Goal: Book appointment/travel/reservation

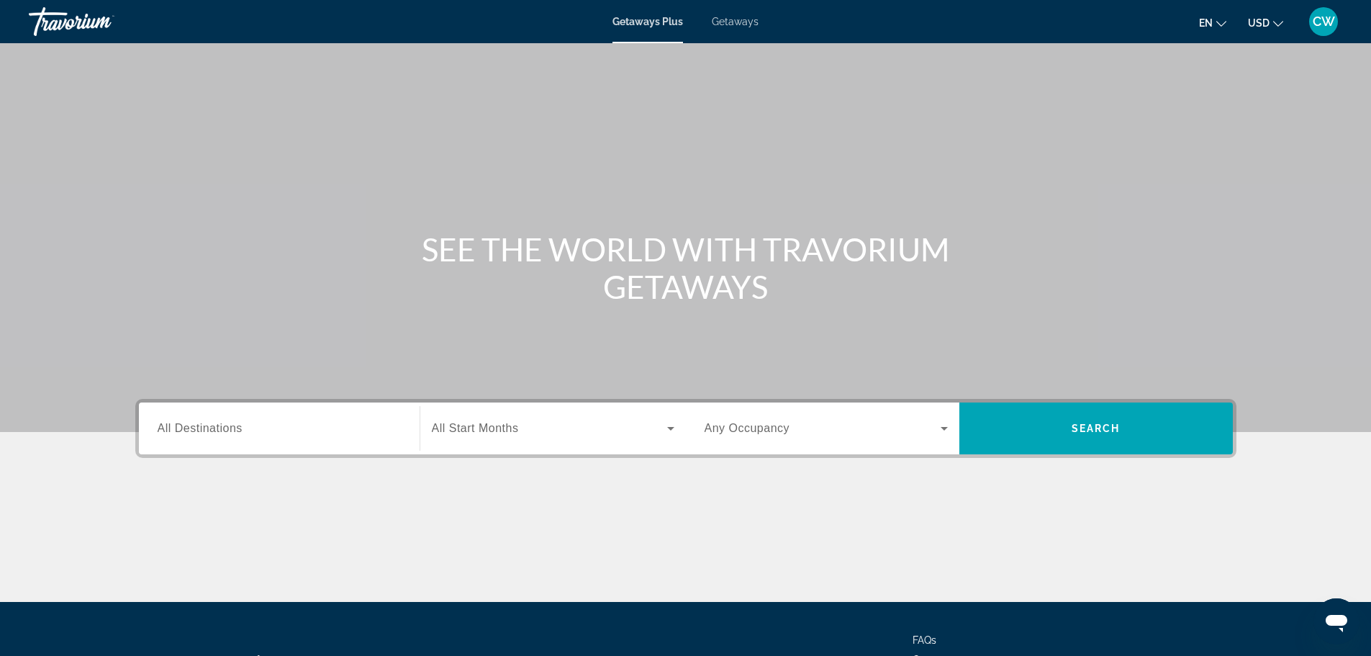
click at [255, 438] on div "Search widget" at bounding box center [279, 428] width 243 height 41
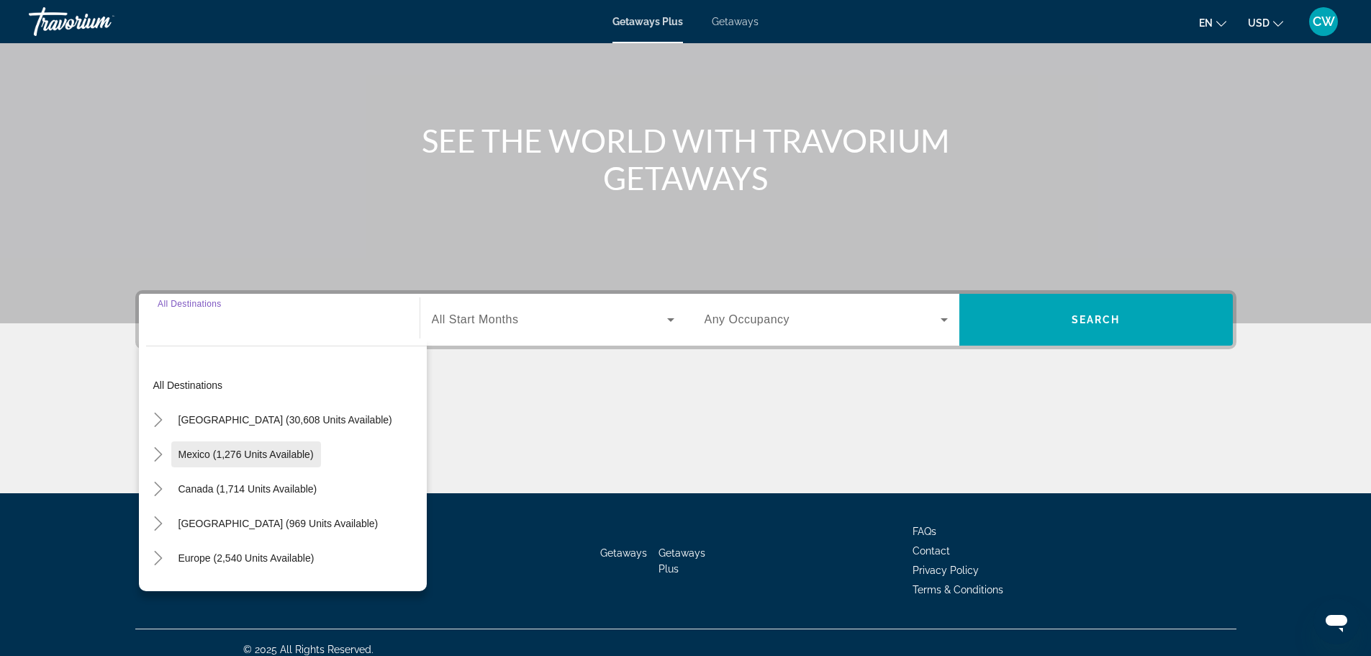
scroll to position [122, 0]
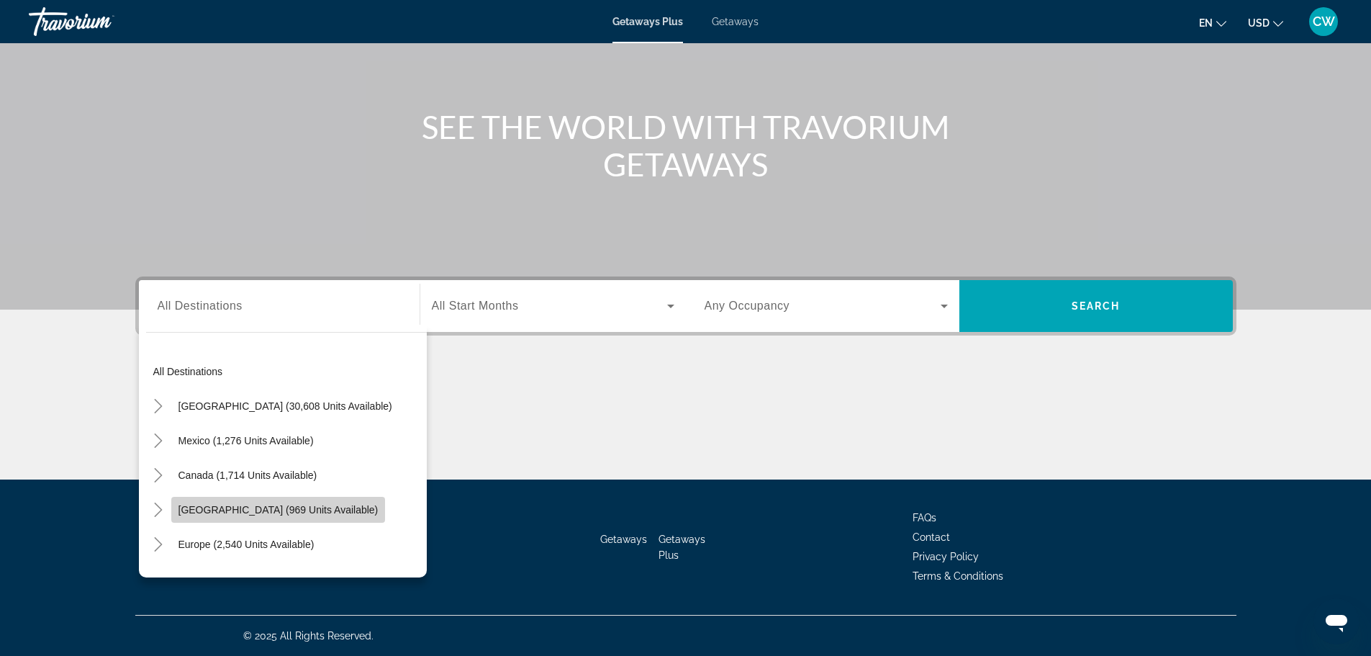
click at [272, 507] on span "[GEOGRAPHIC_DATA] (969 units available)" at bounding box center [278, 510] width 200 height 12
type input "**********"
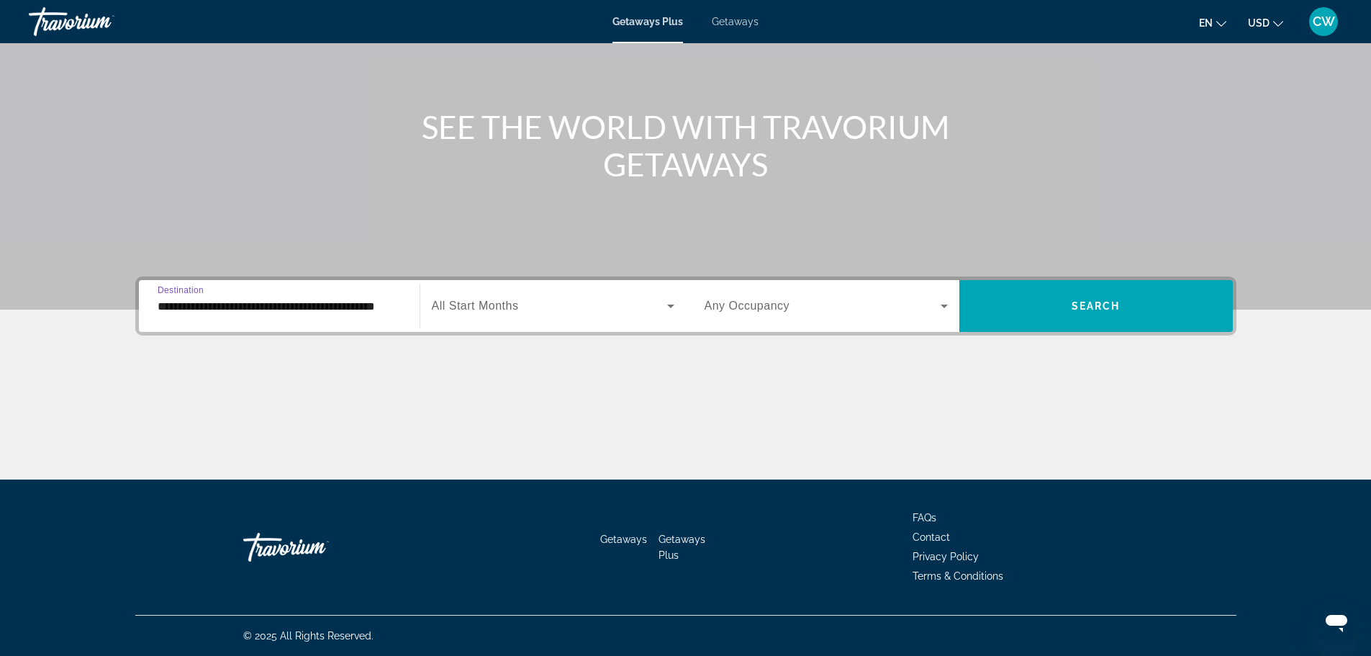
click at [553, 302] on span "Search widget" at bounding box center [549, 305] width 235 height 17
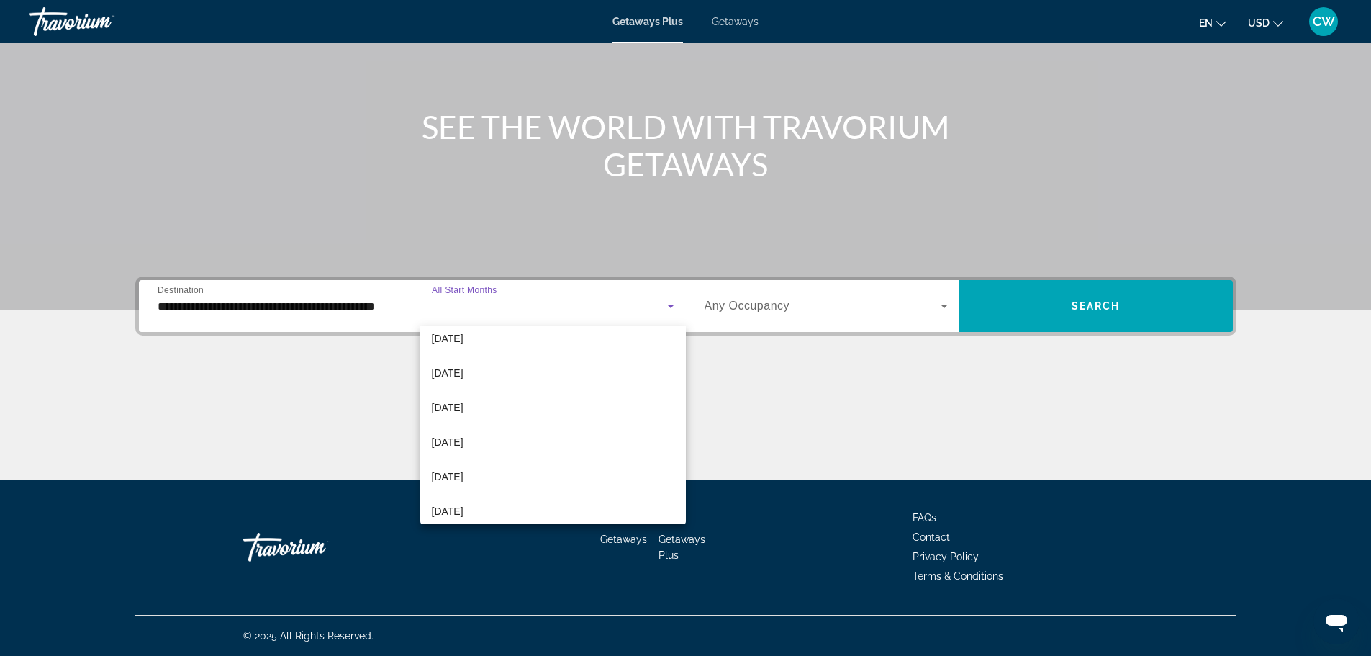
scroll to position [216, 0]
click at [451, 440] on span "[DATE]" at bounding box center [448, 443] width 32 height 17
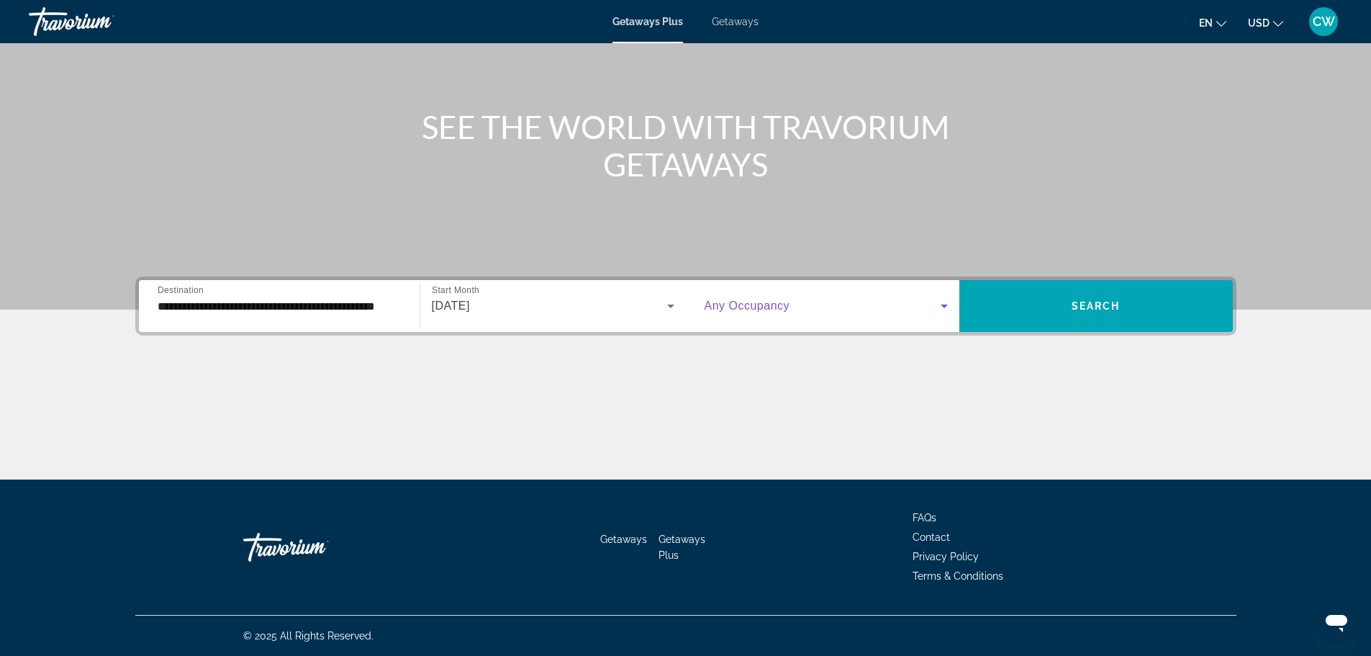
click at [943, 307] on icon "Search widget" at bounding box center [944, 306] width 7 height 4
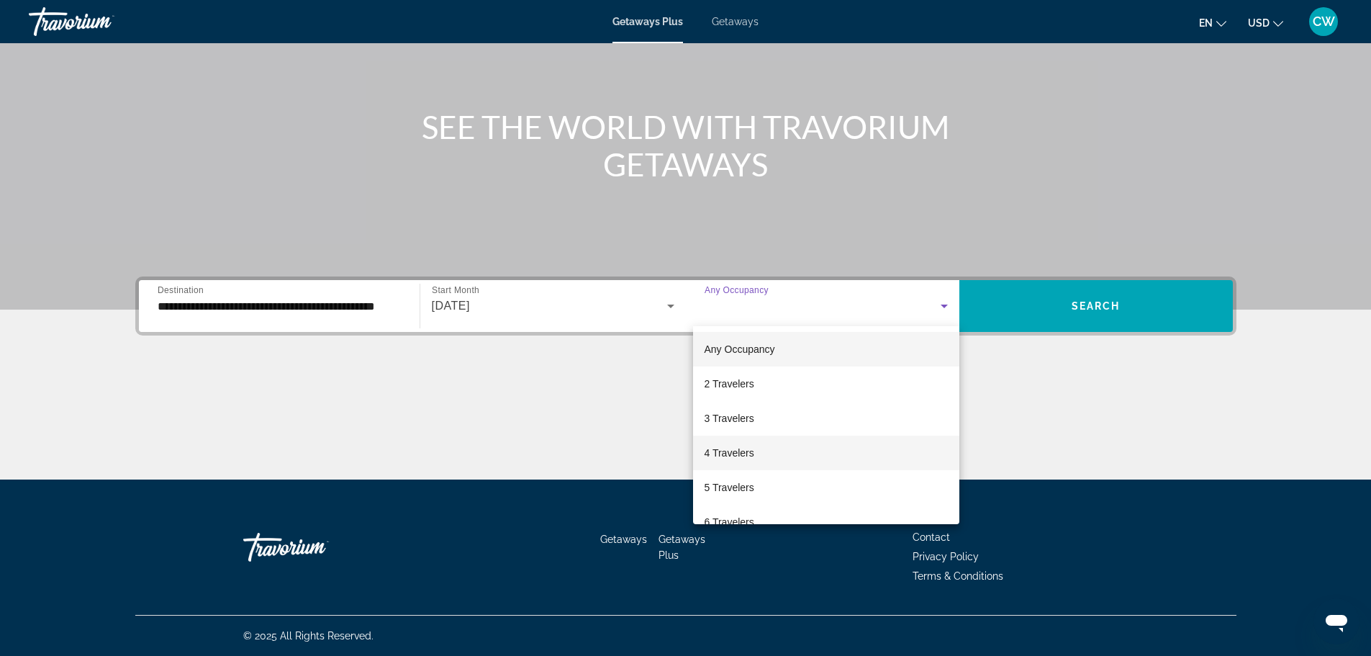
click at [745, 451] on span "4 Travelers" at bounding box center [730, 452] width 50 height 17
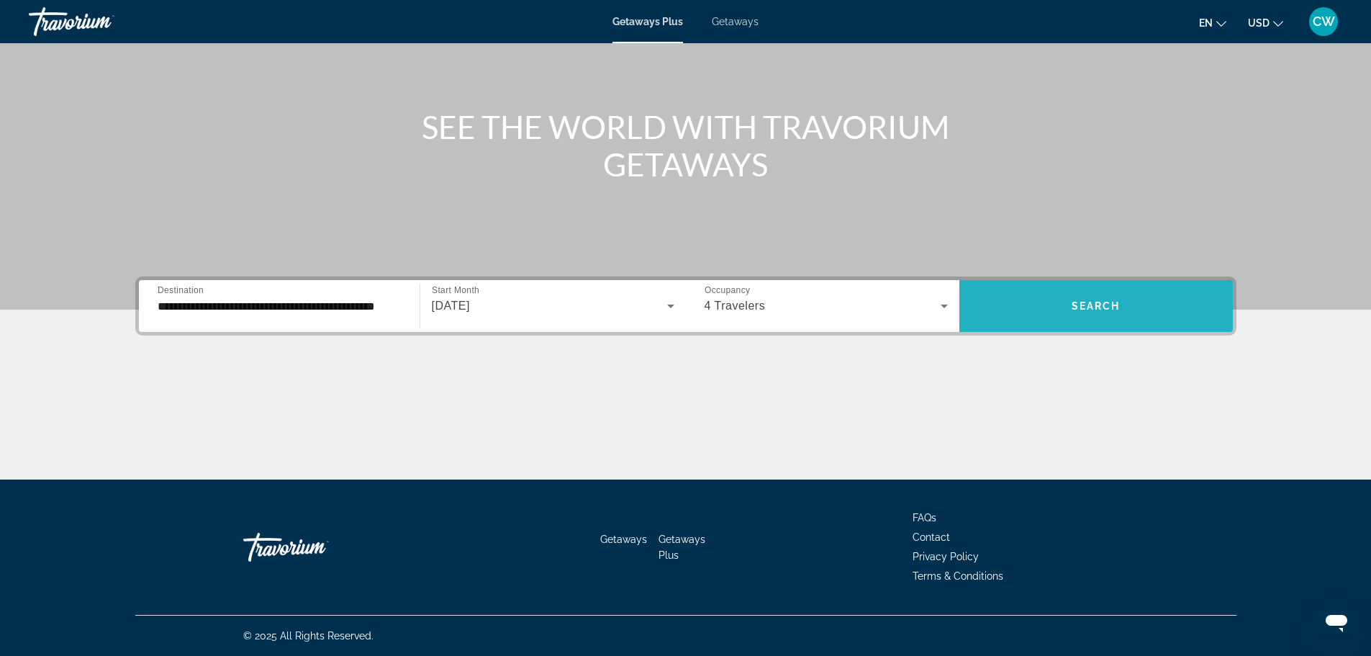
click at [1121, 293] on span "Search widget" at bounding box center [1095, 306] width 273 height 35
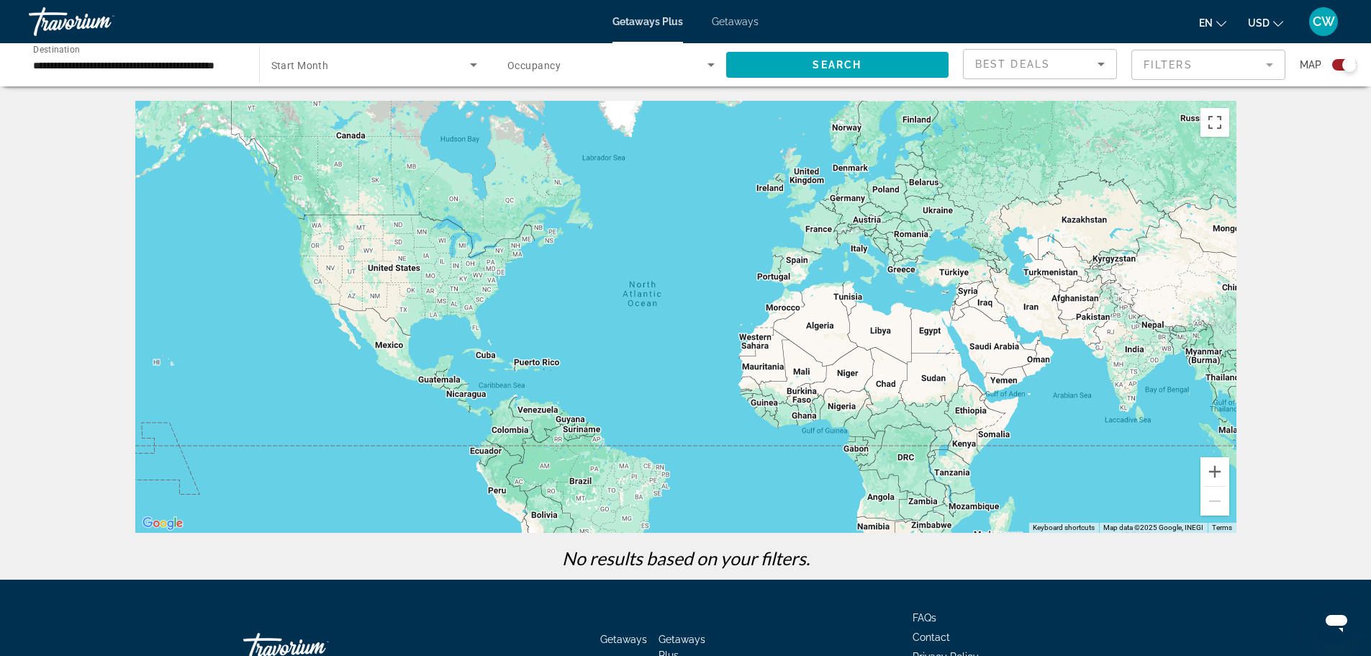
click at [318, 71] on span "Start Month" at bounding box center [300, 66] width 58 height 12
click at [317, 102] on span "All Start Months" at bounding box center [307, 108] width 72 height 12
click at [879, 69] on span "Search widget" at bounding box center [837, 64] width 223 height 35
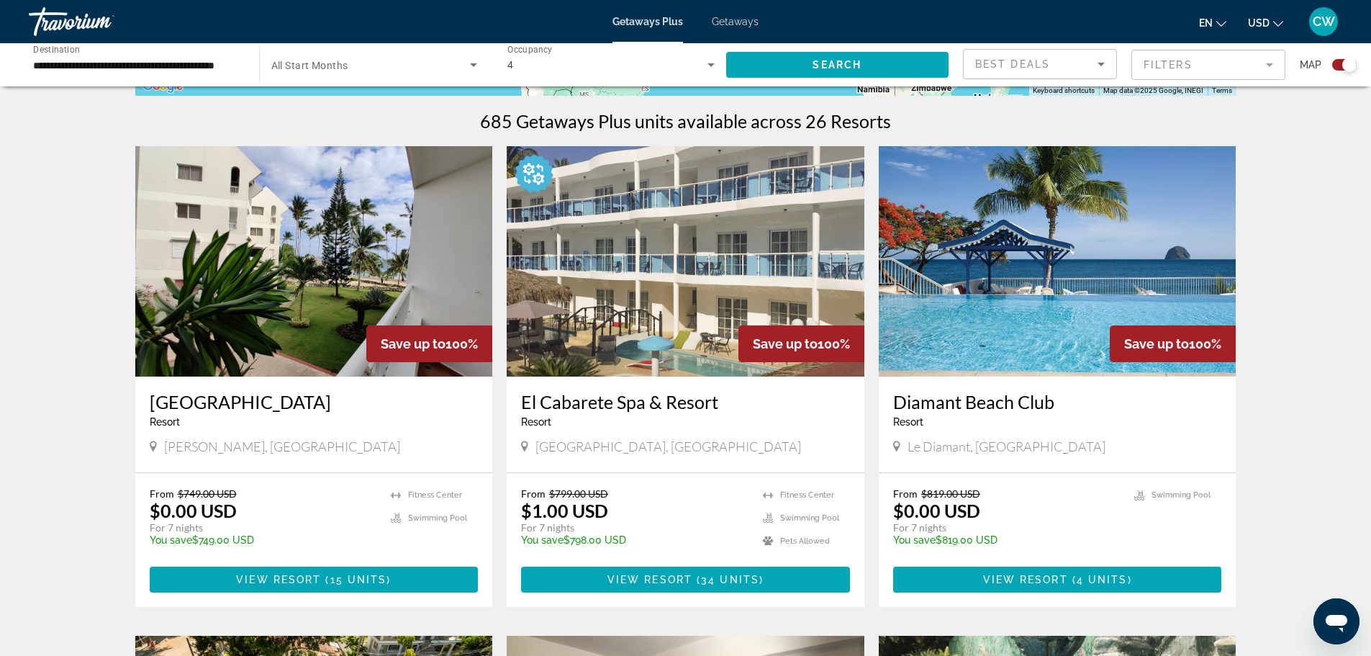
scroll to position [360, 0]
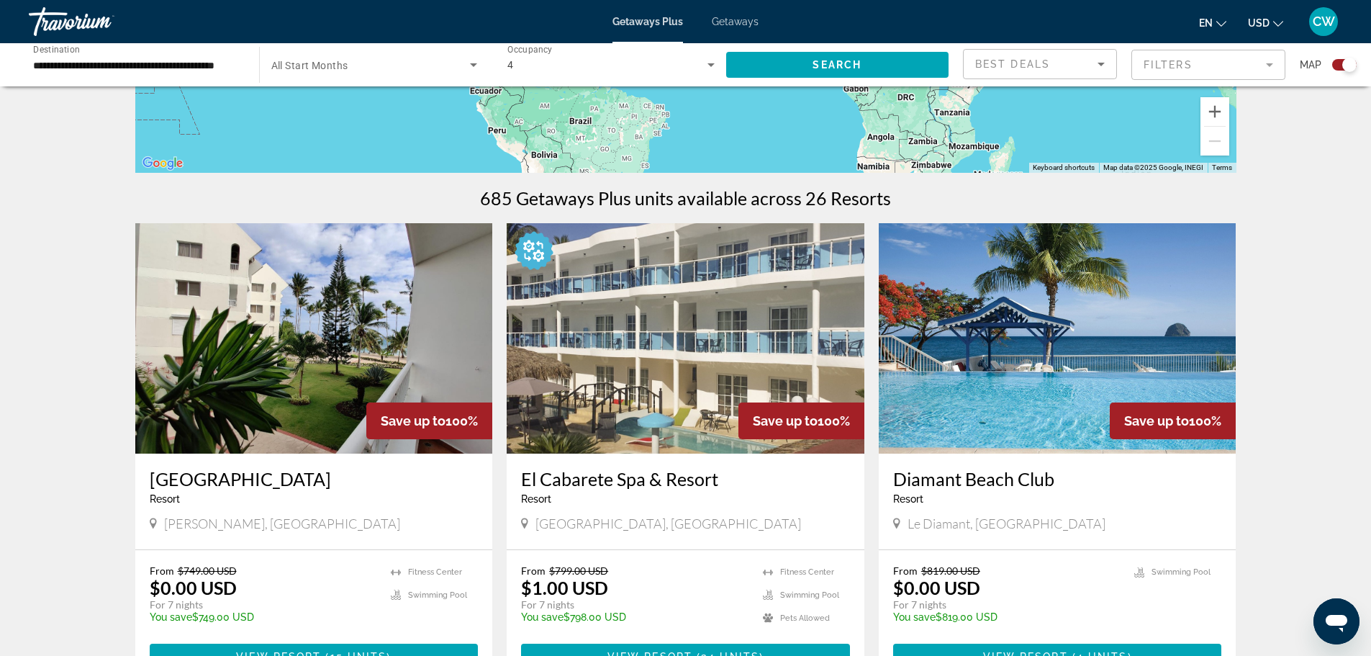
click at [1055, 367] on img "Main content" at bounding box center [1058, 338] width 358 height 230
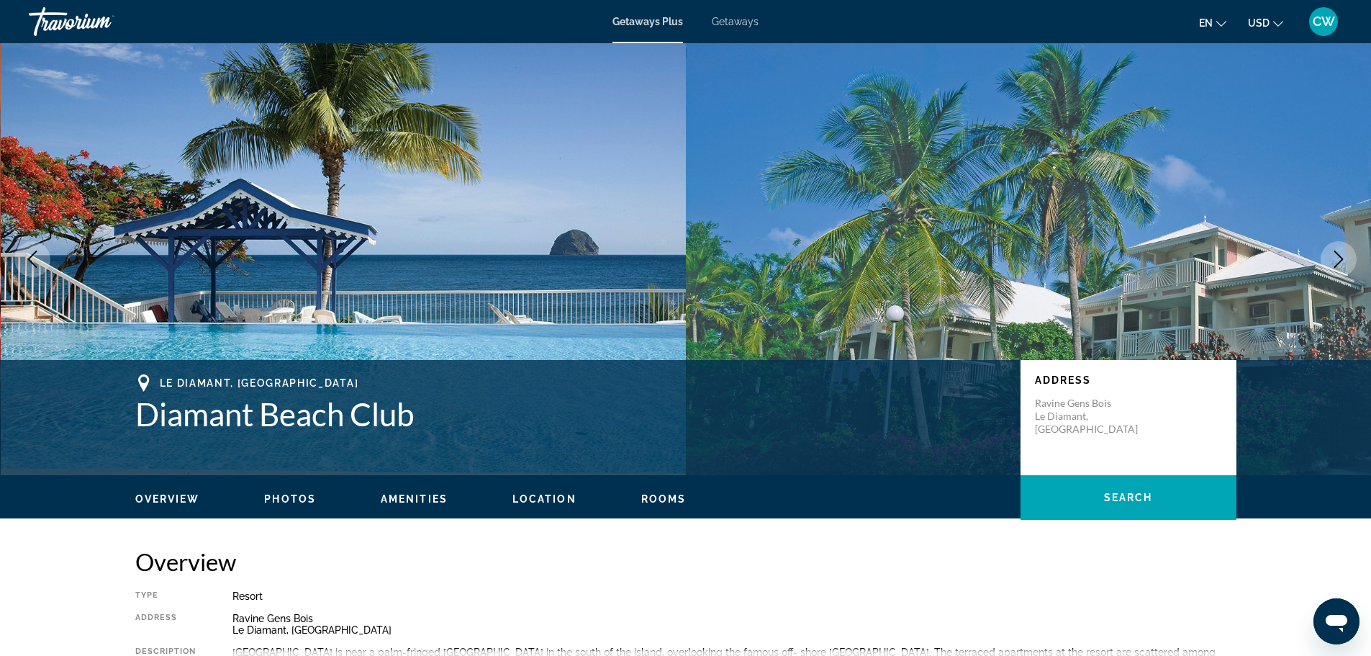
click at [1337, 253] on icon "Next image" at bounding box center [1338, 258] width 17 height 17
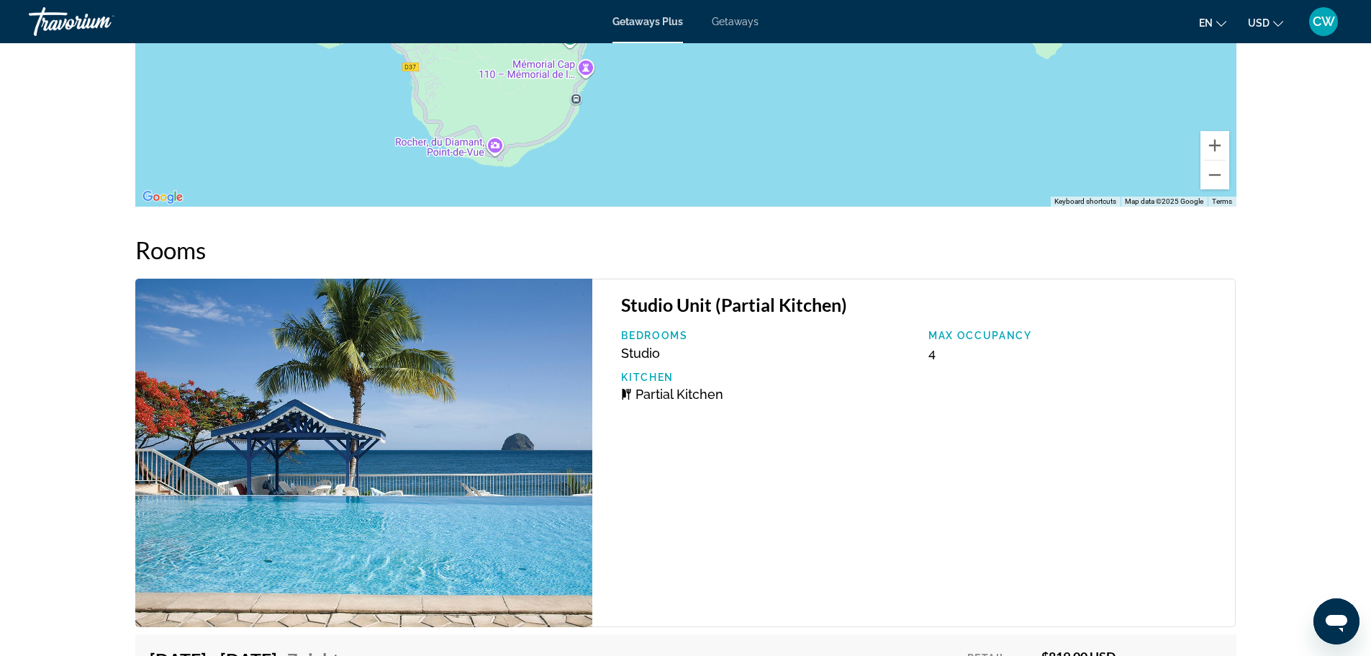
scroll to position [1710, 0]
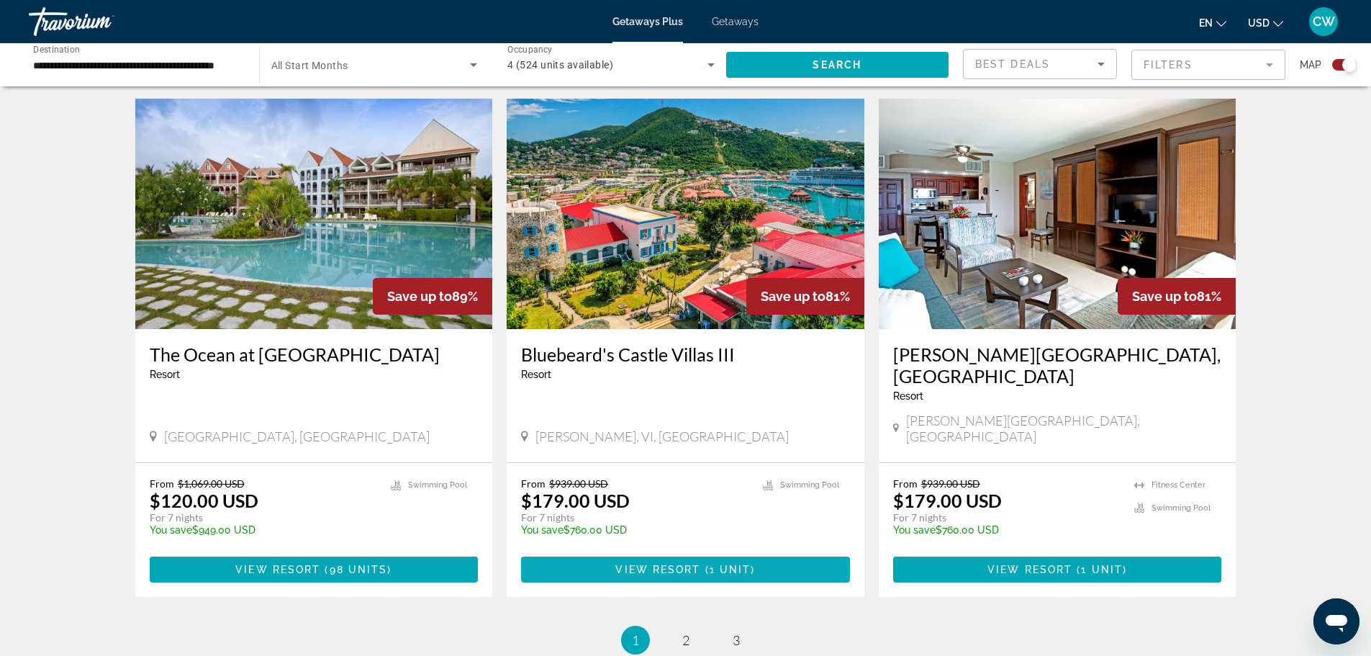
scroll to position [2015, 0]
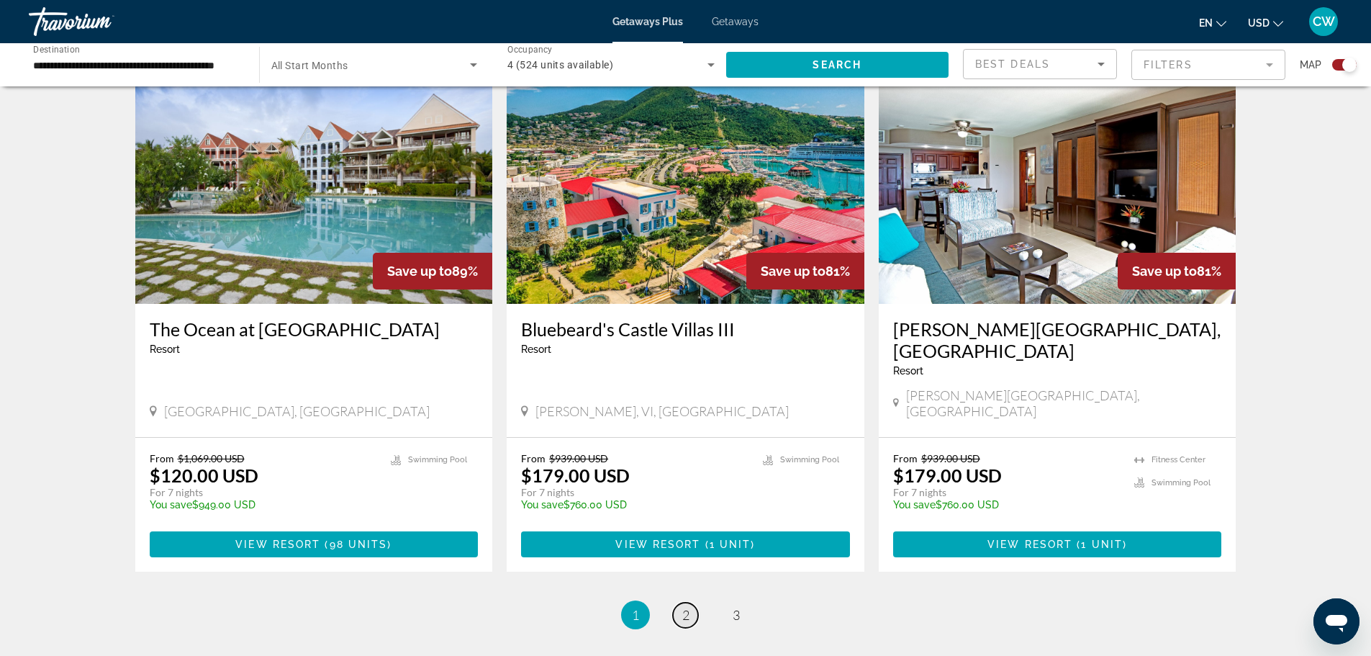
click at [689, 602] on link "page 2" at bounding box center [685, 614] width 25 height 25
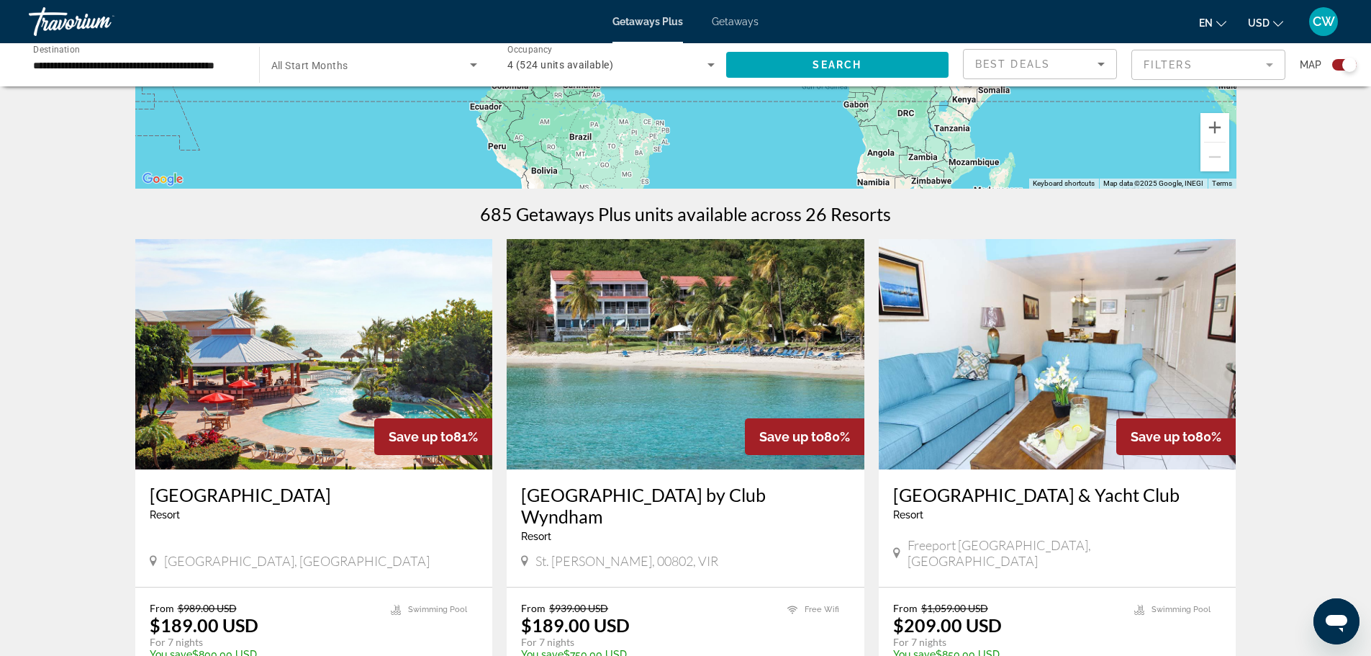
scroll to position [432, 0]
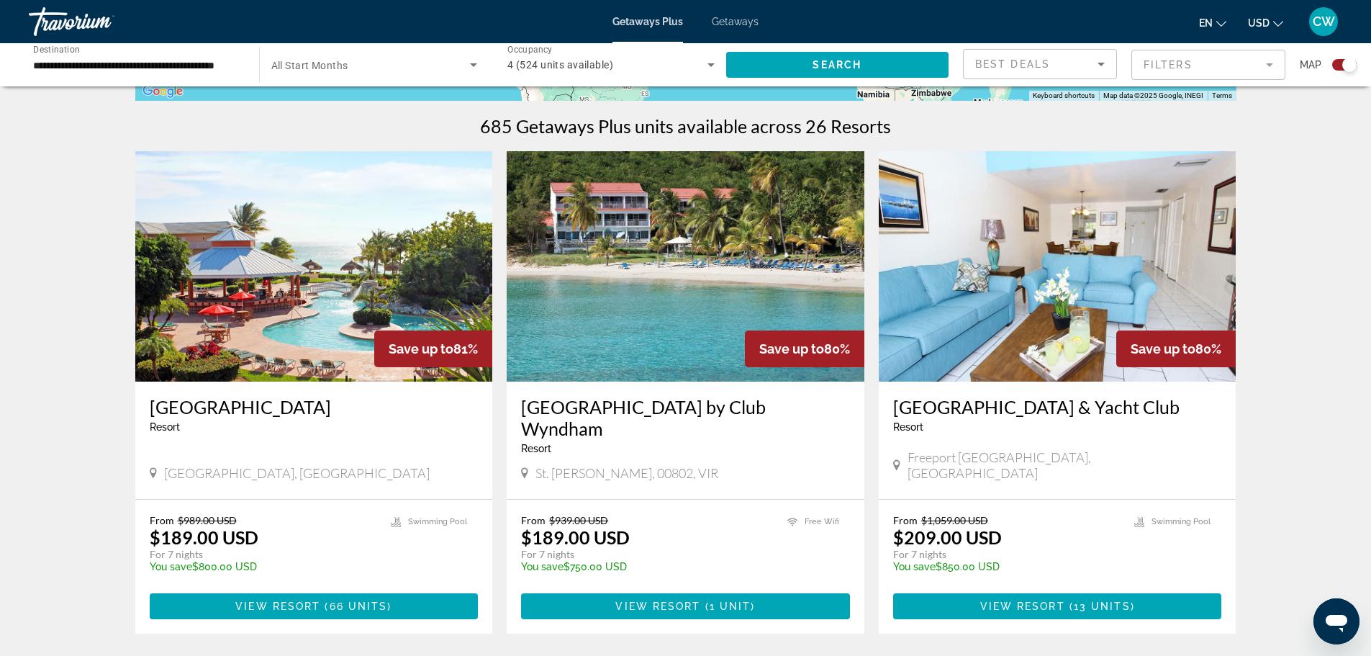
click at [679, 353] on img "Main content" at bounding box center [686, 266] width 358 height 230
